Goal: Information Seeking & Learning: Learn about a topic

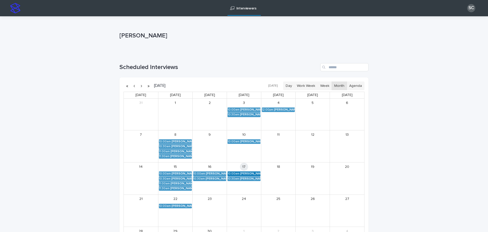
click at [244, 173] on div "[PERSON_NAME] (Round 2)" at bounding box center [250, 174] width 20 height 4
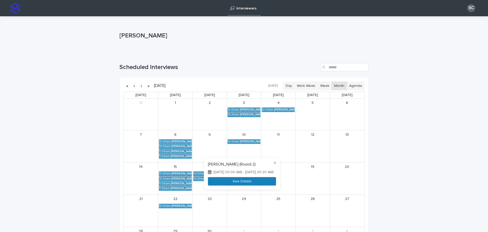
click at [259, 185] on button "See Details" at bounding box center [242, 181] width 68 height 8
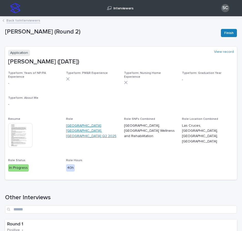
click at [79, 130] on link "[GEOGRAPHIC_DATA], [GEOGRAPHIC_DATA], [GEOGRAPHIC_DATA] Q2 2025" at bounding box center [92, 131] width 52 height 16
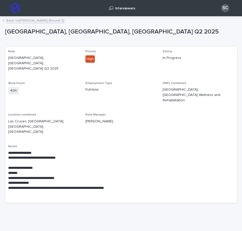
drag, startPoint x: 141, startPoint y: 95, endPoint x: 137, endPoint y: 94, distance: 4.3
click at [141, 95] on span "Employment Type [DEMOGRAPHIC_DATA]" at bounding box center [120, 95] width 71 height 26
click at [43, 22] on link "Back to [PERSON_NAME] (Round 2)" at bounding box center [35, 20] width 58 height 6
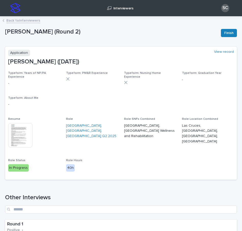
click at [24, 131] on img at bounding box center [20, 135] width 24 height 24
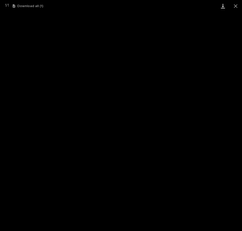
click at [221, 7] on link "Download" at bounding box center [223, 6] width 13 height 12
click at [234, 6] on button "Close gallery" at bounding box center [235, 6] width 13 height 12
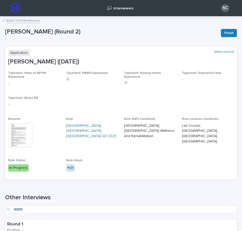
click at [149, 172] on div "Typeform: Years of NP/PA Experience - Typeform: PM&R Experience Typeform: Nursi…" at bounding box center [121, 123] width 226 height 105
click at [76, 127] on link "[GEOGRAPHIC_DATA], [GEOGRAPHIC_DATA], [GEOGRAPHIC_DATA] Q2 2025" at bounding box center [92, 131] width 52 height 16
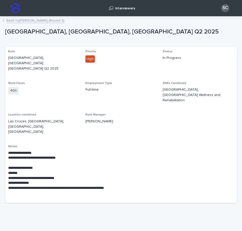
click at [46, 21] on link "Back to [PERSON_NAME] (Round 2)" at bounding box center [35, 20] width 58 height 6
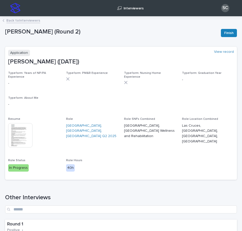
drag, startPoint x: 142, startPoint y: 51, endPoint x: 98, endPoint y: 4, distance: 63.9
click at [142, 51] on div "Application View record" at bounding box center [121, 53] width 226 height 6
click at [144, 36] on p "[PERSON_NAME] (Round 2)" at bounding box center [111, 31] width 212 height 7
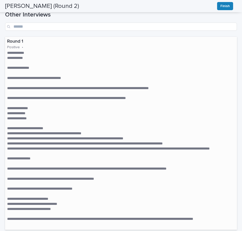
scroll to position [178, 0]
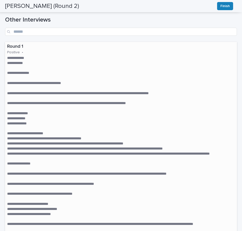
click at [142, 44] on p "Round 1" at bounding box center [121, 47] width 228 height 6
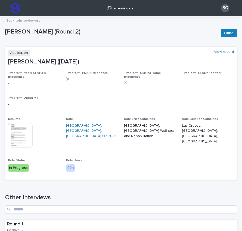
click at [22, 21] on link "Back to Interviewers" at bounding box center [23, 20] width 34 height 6
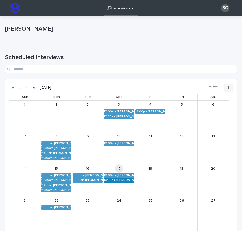
click at [122, 182] on div "[PERSON_NAME] (Round 2)" at bounding box center [125, 181] width 18 height 4
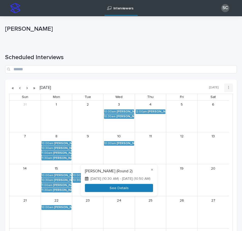
click at [140, 189] on button "See Details" at bounding box center [119, 188] width 68 height 8
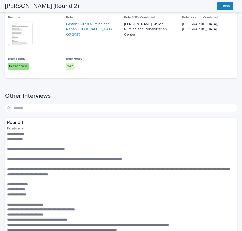
scroll to position [153, 0]
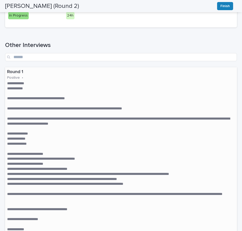
click at [130, 131] on p "**********" at bounding box center [119, 133] width 224 height 5
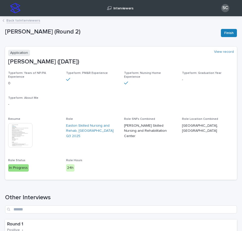
click at [19, 130] on img at bounding box center [20, 135] width 24 height 24
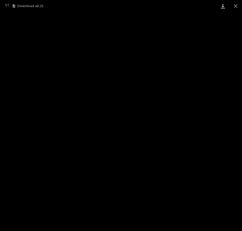
click at [224, 6] on link "Download" at bounding box center [223, 6] width 13 height 12
click at [232, 6] on button "Close gallery" at bounding box center [235, 6] width 13 height 12
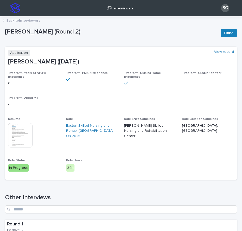
click at [157, 171] on div "Typeform: Years of NP/PA Experience 0 Typeform: PM&R Experience Typeform: Nursi…" at bounding box center [121, 123] width 226 height 105
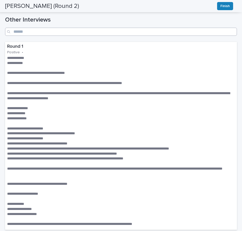
scroll to position [203, 0]
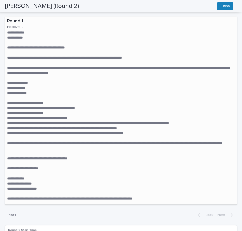
click at [149, 111] on p "**********" at bounding box center [119, 113] width 224 height 5
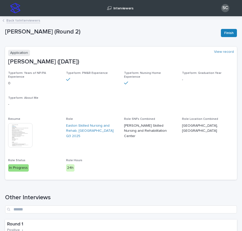
click at [31, 20] on link "Back to Interviewers" at bounding box center [23, 20] width 34 height 6
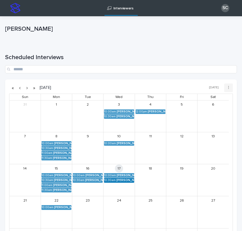
click at [127, 181] on div "[PERSON_NAME] (Round 2)" at bounding box center [125, 181] width 18 height 4
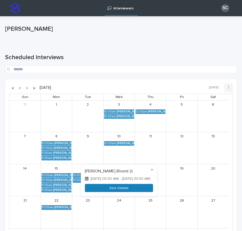
click at [126, 192] on button "See Details" at bounding box center [119, 188] width 68 height 8
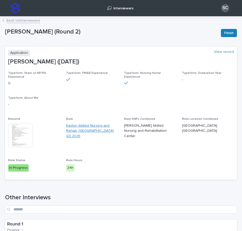
click at [89, 123] on link "Easton Skilled Nursing and Rehab, [GEOGRAPHIC_DATA] Q3 2025" at bounding box center [92, 131] width 52 height 16
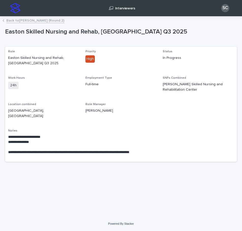
click at [48, 18] on link "Back to [PERSON_NAME] (Round 2)" at bounding box center [35, 20] width 58 height 6
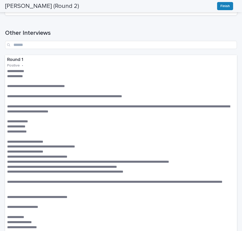
scroll to position [203, 0]
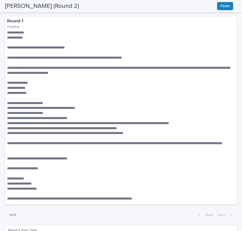
click at [149, 6] on div "[PERSON_NAME] (Round 2) Finish" at bounding box center [119, 6] width 228 height 12
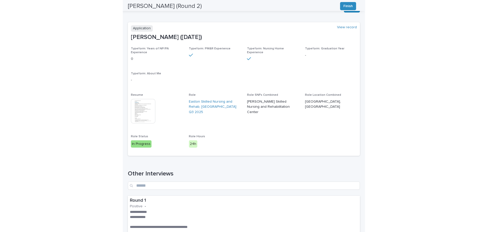
scroll to position [0, 0]
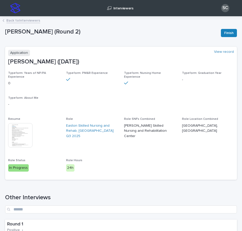
click at [115, 194] on h1 "Other Interviews" at bounding box center [121, 197] width 232 height 7
click at [89, 123] on link "Easton Skilled Nursing and Rehab, [GEOGRAPHIC_DATA] Q3 2025" at bounding box center [92, 131] width 52 height 16
